Goal: Task Accomplishment & Management: Use online tool/utility

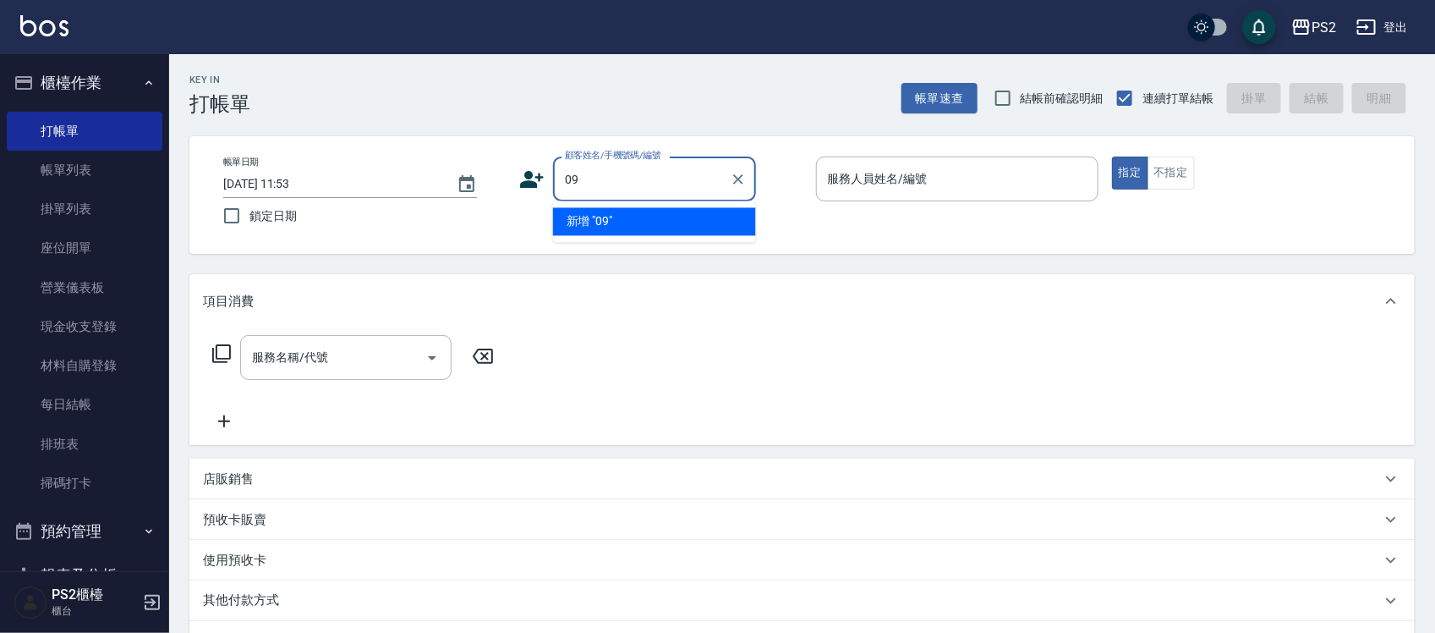
type input "0"
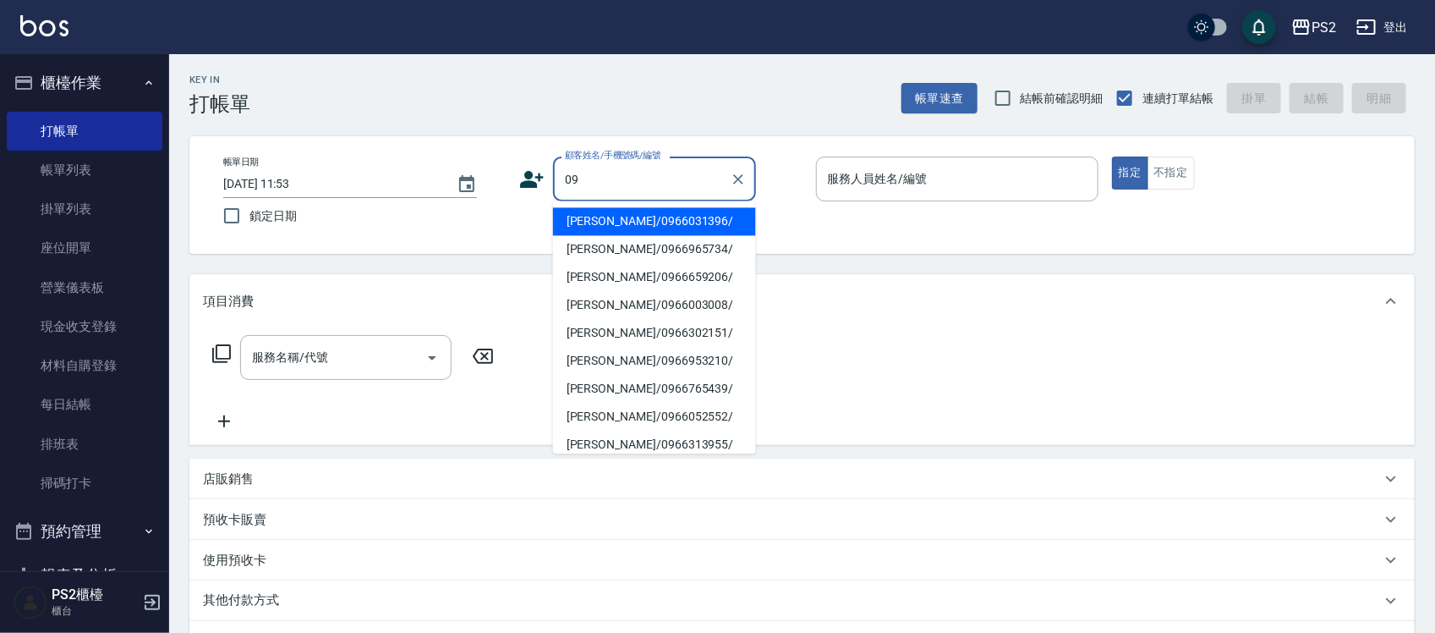
type input "0"
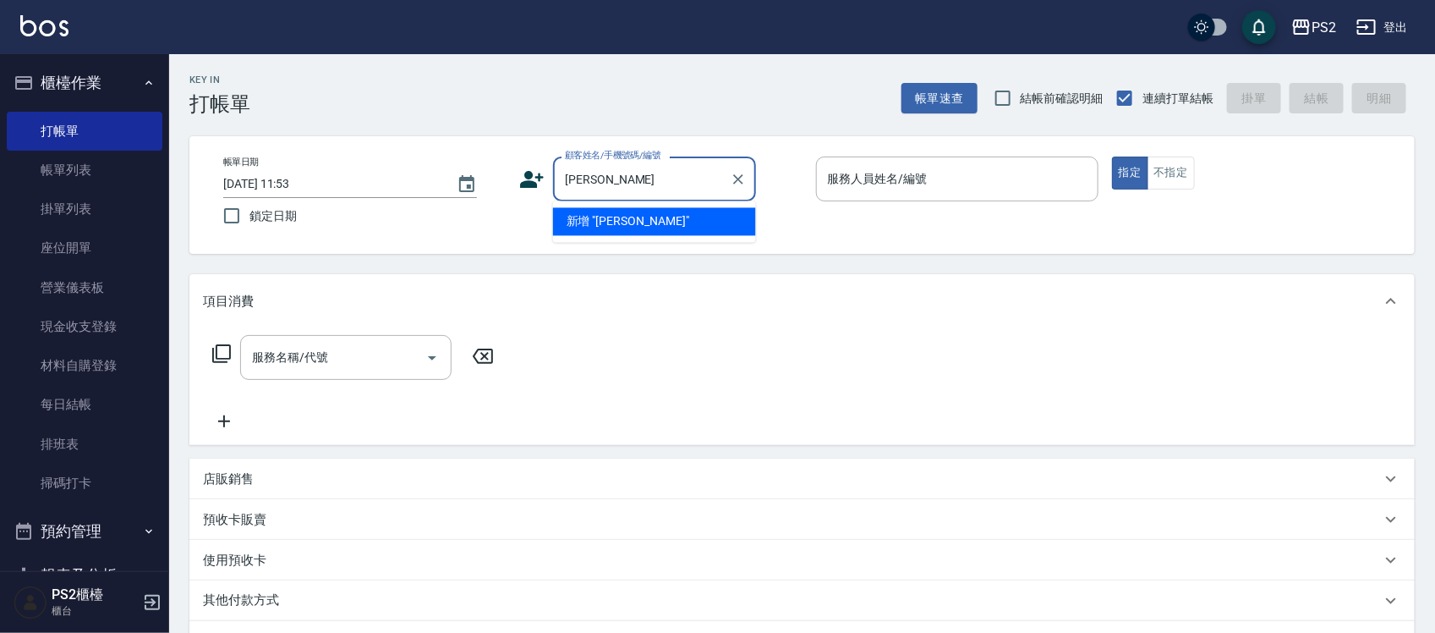
type input "許宸"
click at [730, 174] on icon "Clear" at bounding box center [738, 179] width 17 height 17
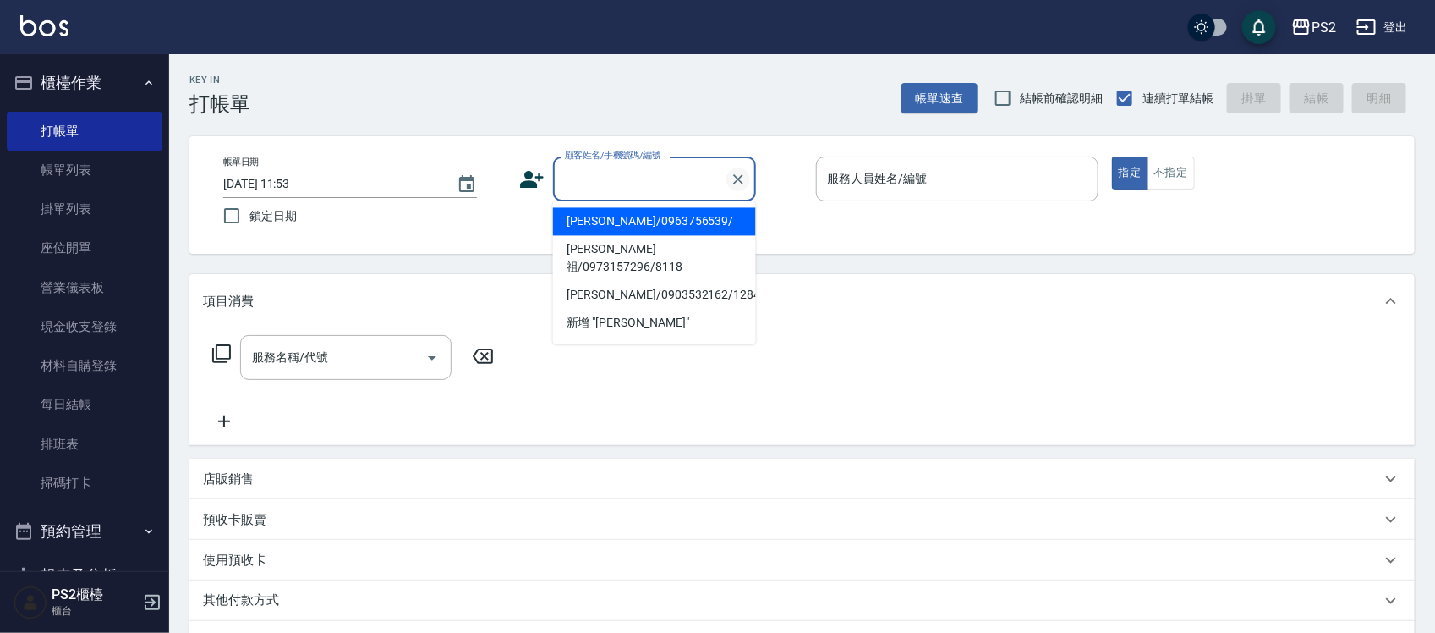
click at [730, 174] on icon "Clear" at bounding box center [738, 179] width 17 height 17
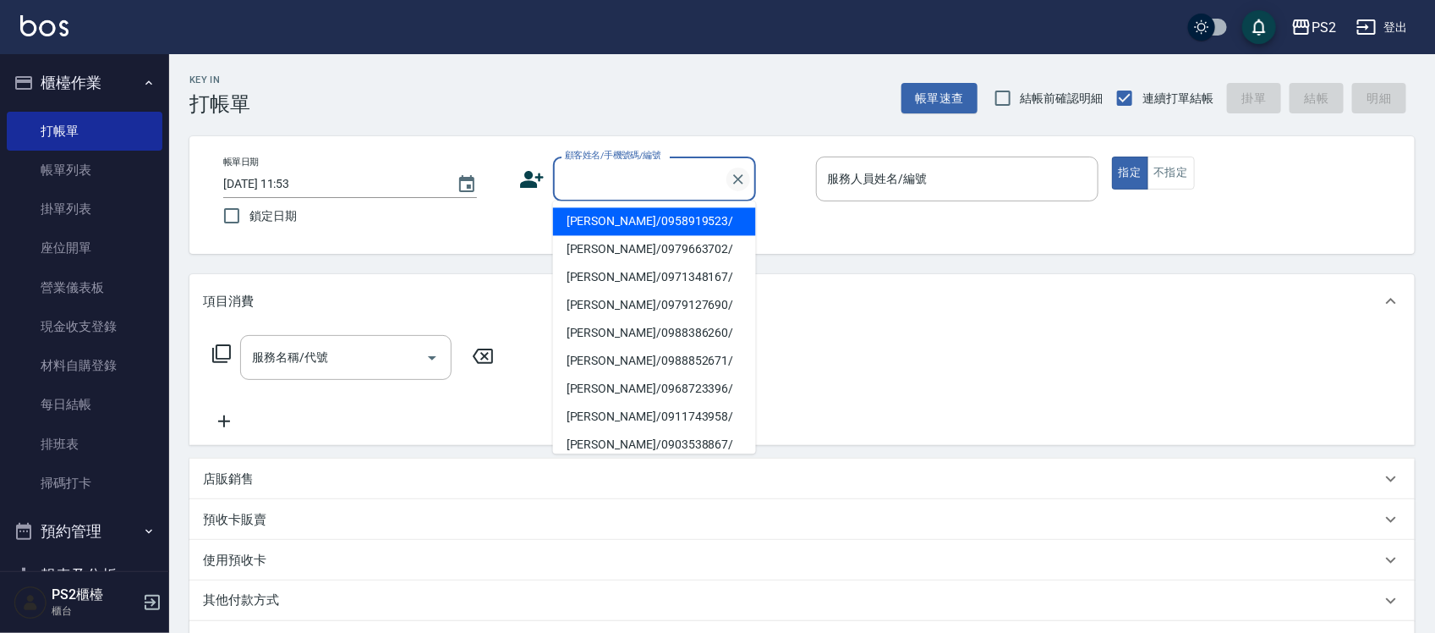
click at [749, 172] on button "Clear" at bounding box center [739, 179] width 24 height 24
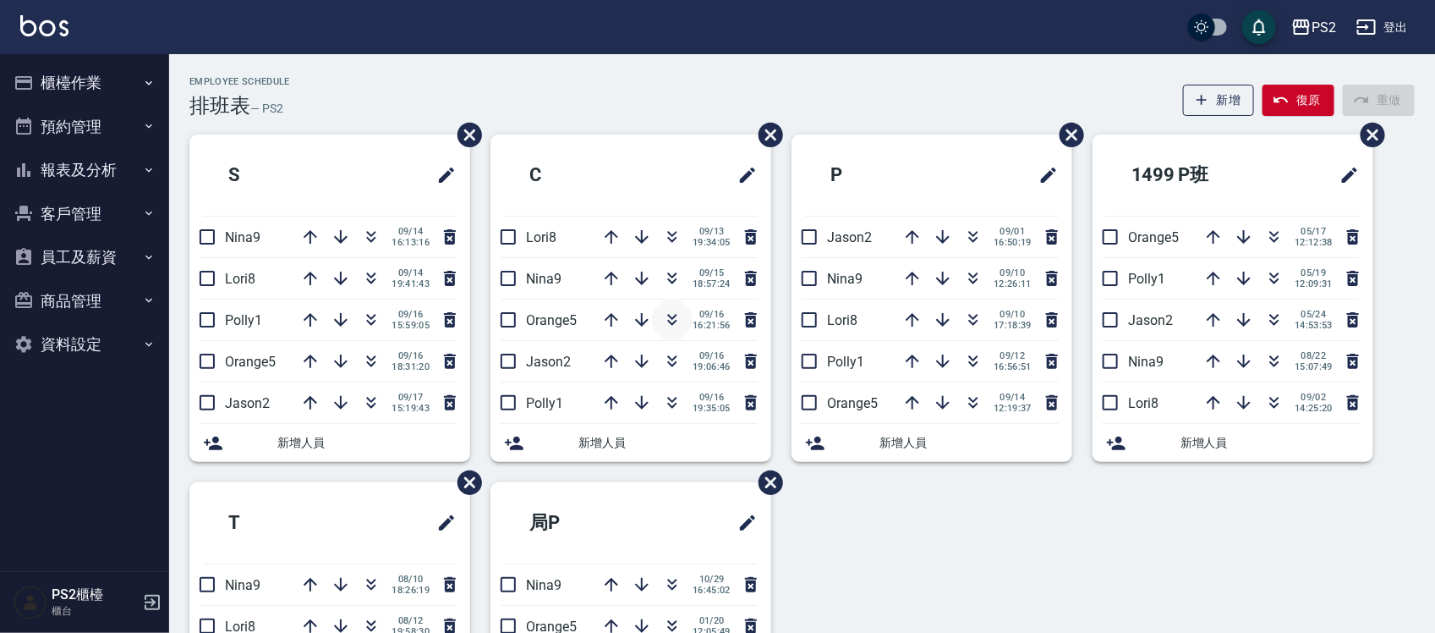
click at [672, 318] on icon "button" at bounding box center [672, 317] width 9 height 6
